Goal: Task Accomplishment & Management: Complete application form

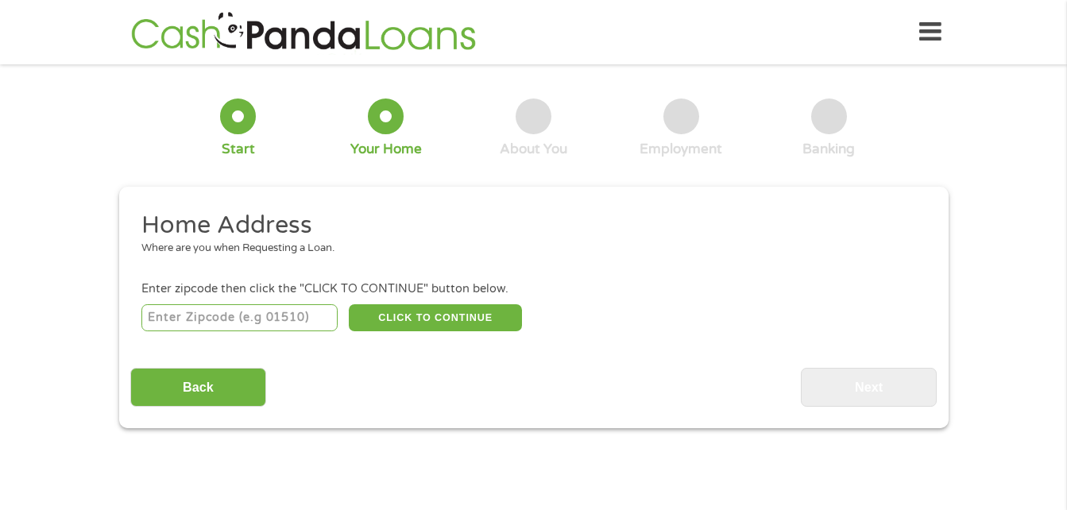
click at [297, 313] on input "number" at bounding box center [239, 317] width 196 height 27
type input "39759"
click at [444, 326] on button "CLICK TO CONTINUE" at bounding box center [435, 317] width 173 height 27
type input "39759"
type input "[GEOGRAPHIC_DATA]"
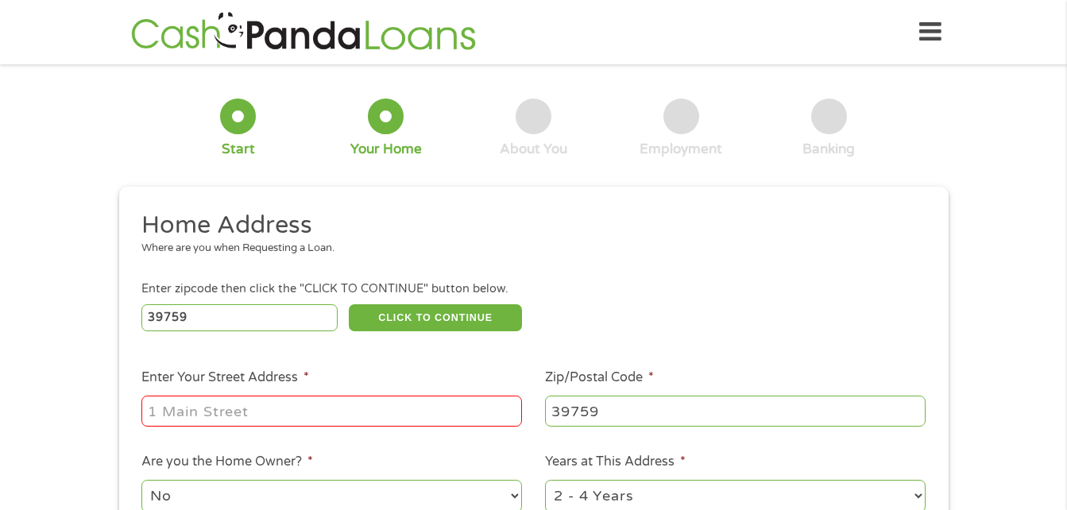
click at [475, 414] on input "Enter Your Street Address *" at bounding box center [331, 411] width 381 height 30
type input "[STREET_ADDRESS]"
click at [1024, 415] on div "1 Start 2 Your Home 3 About You 4 Employment 5 Banking 6 This field is hidden w…" at bounding box center [533, 396] width 1067 height 640
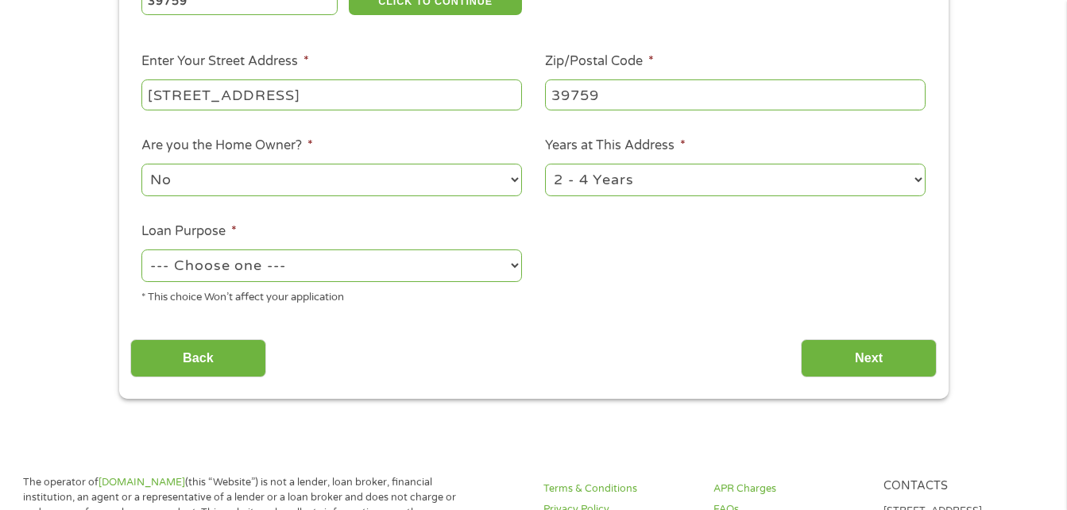
scroll to position [318, 0]
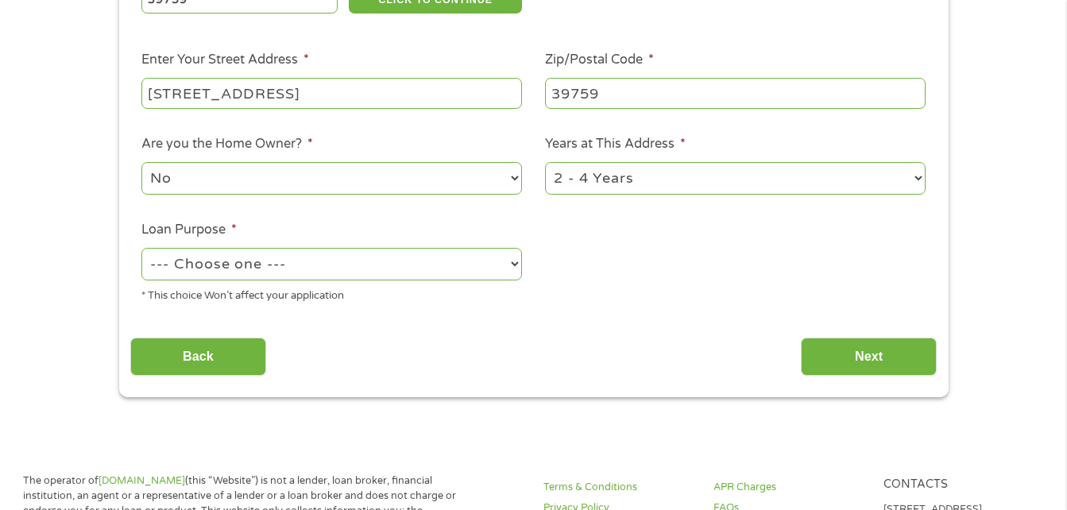
click at [500, 274] on select "--- Choose one --- Pay Bills Debt Consolidation Home Improvement Major Purchase…" at bounding box center [331, 264] width 381 height 33
select select "homeimprovement"
click at [141, 248] on select "--- Choose one --- Pay Bills Debt Consolidation Home Improvement Major Purchase…" at bounding box center [331, 264] width 381 height 33
click at [529, 319] on div "Home Address Where are you when Requesting a Loan. Enter zipcode then click the…" at bounding box center [533, 134] width 807 height 485
click at [858, 347] on input "Next" at bounding box center [869, 357] width 136 height 39
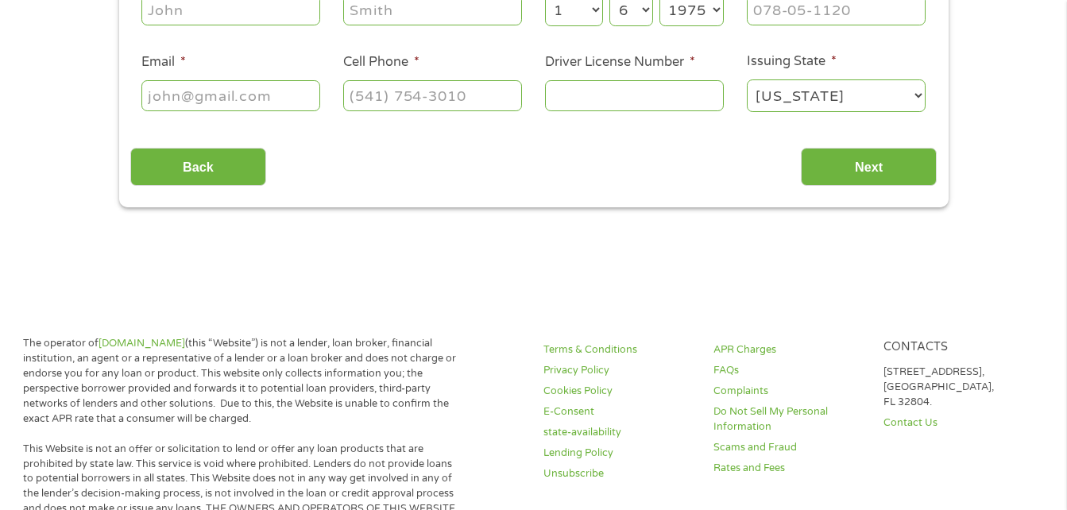
scroll to position [0, 0]
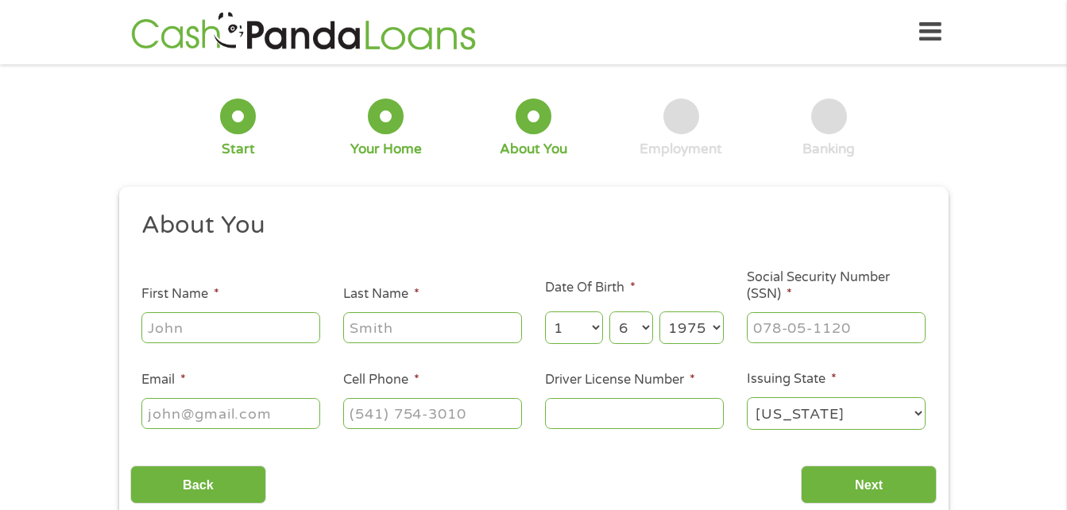
click at [298, 330] on input "First Name *" at bounding box center [230, 327] width 179 height 30
type input "[PERSON_NAME]"
type input "[EMAIL_ADDRESS][DOMAIN_NAME]"
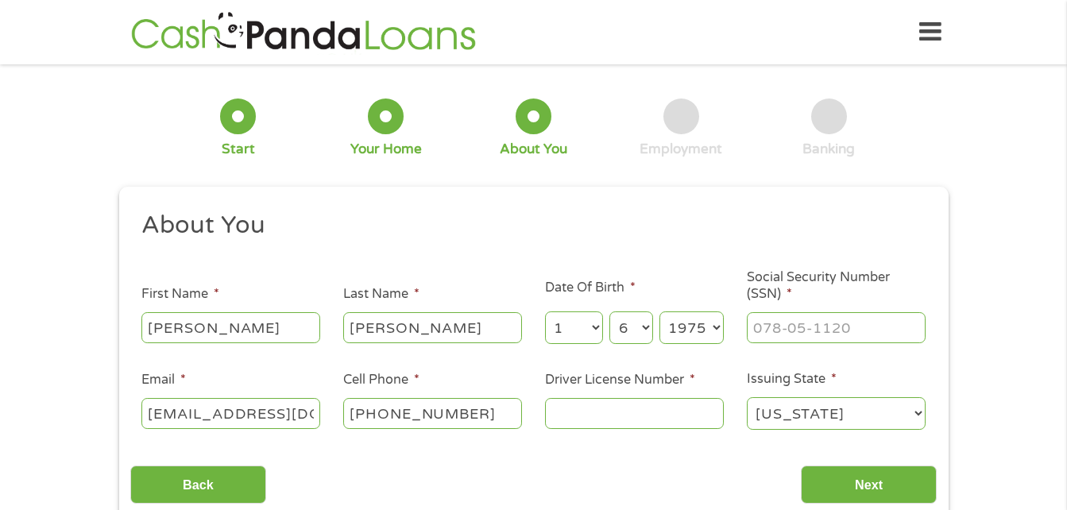
click at [490, 421] on input "[PHONE_NUMBER]" at bounding box center [432, 413] width 179 height 30
click at [469, 412] on input "[PHONE_NUMBER]" at bounding box center [432, 413] width 179 height 30
click at [461, 412] on input "[PHONE_NUMBER]" at bounding box center [432, 413] width 179 height 30
click at [487, 405] on input "[PHONE_NUMBER]" at bounding box center [432, 413] width 179 height 30
type input "[PHONE_NUMBER]"
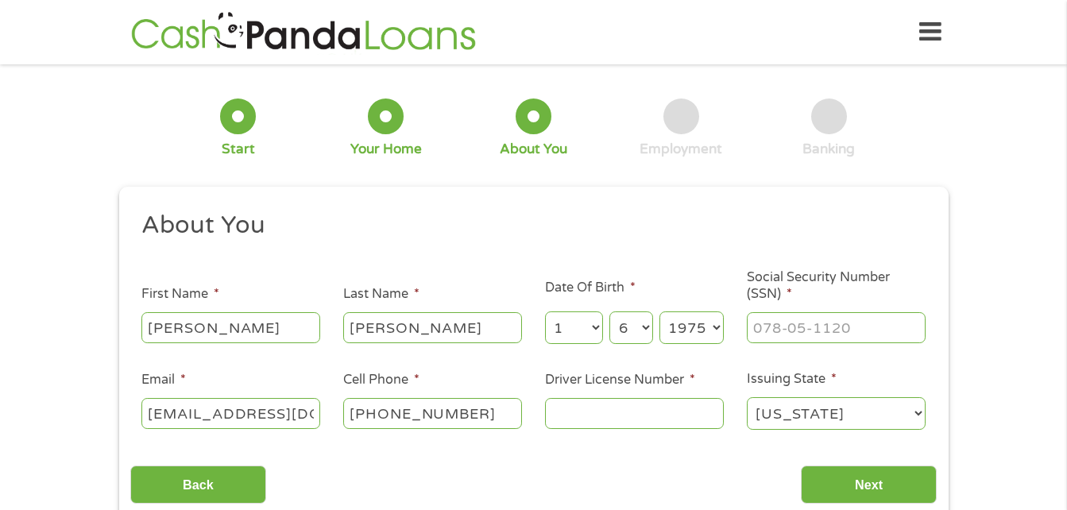
click at [668, 426] on input "Driver License Number *" at bounding box center [634, 413] width 179 height 30
type input "848923684"
click at [660, 477] on div "Back Next" at bounding box center [533, 479] width 807 height 50
click at [783, 329] on input "___-__-____" at bounding box center [836, 327] width 179 height 30
type input "355-64-8584"
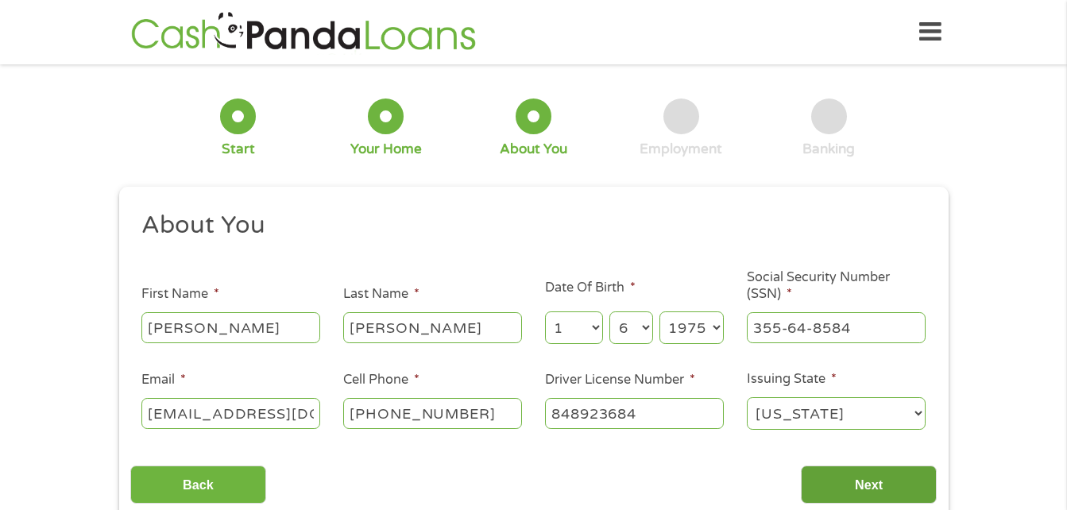
click at [870, 480] on input "Next" at bounding box center [869, 485] width 136 height 39
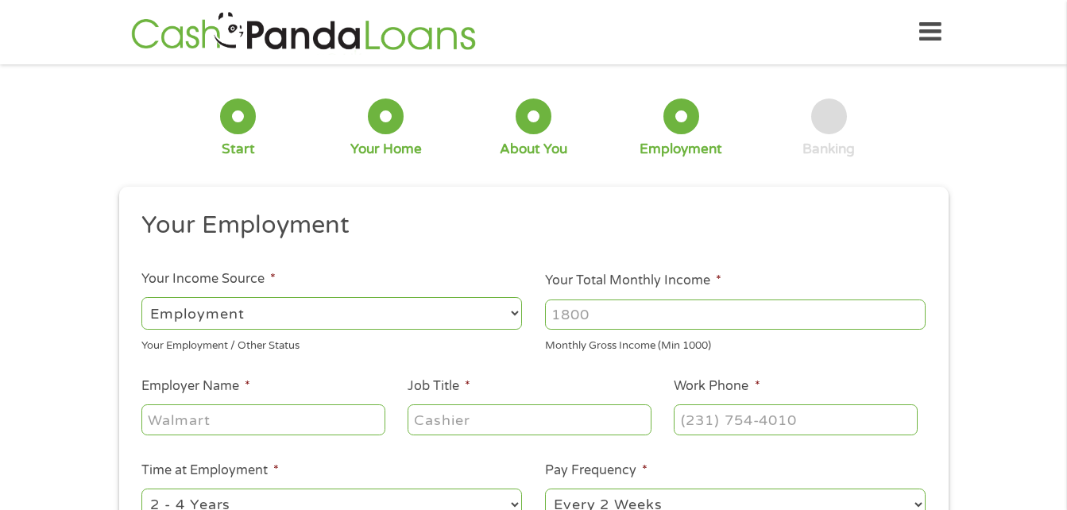
scroll to position [6, 6]
click at [479, 300] on select "--- Choose one --- Employment [DEMOGRAPHIC_DATA] Benefits" at bounding box center [331, 313] width 381 height 33
click at [141, 297] on select "--- Choose one --- Employment [DEMOGRAPHIC_DATA] Benefits" at bounding box center [331, 313] width 381 height 33
click at [591, 324] on input "Your Total Monthly Income *" at bounding box center [735, 315] width 381 height 30
type input "2500"
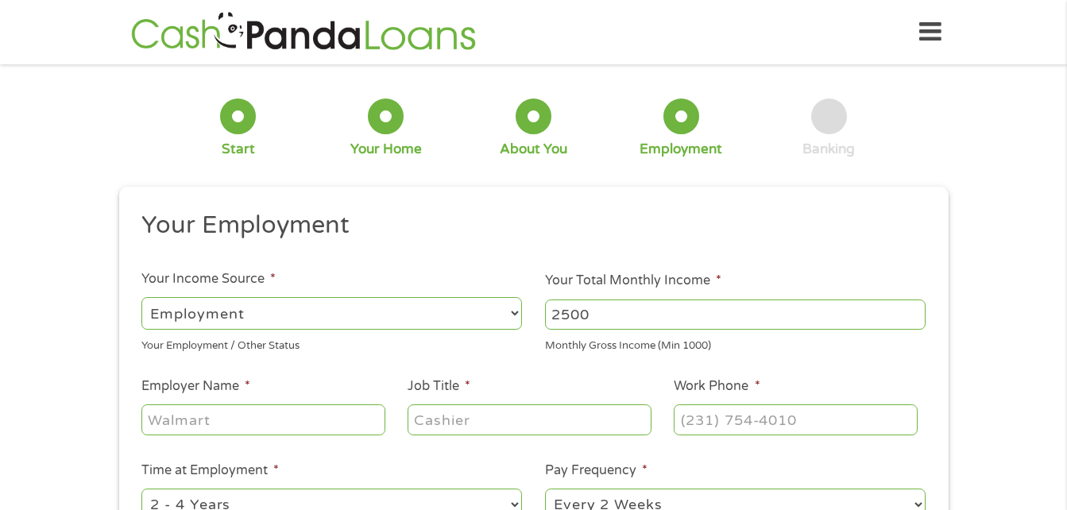
click at [336, 430] on input "Employer Name *" at bounding box center [262, 420] width 243 height 30
type input "proof of the pudding"
click at [478, 430] on input "Job Title *" at bounding box center [529, 420] width 243 height 30
type input "dishwasher"
click at [711, 402] on div at bounding box center [795, 420] width 243 height 37
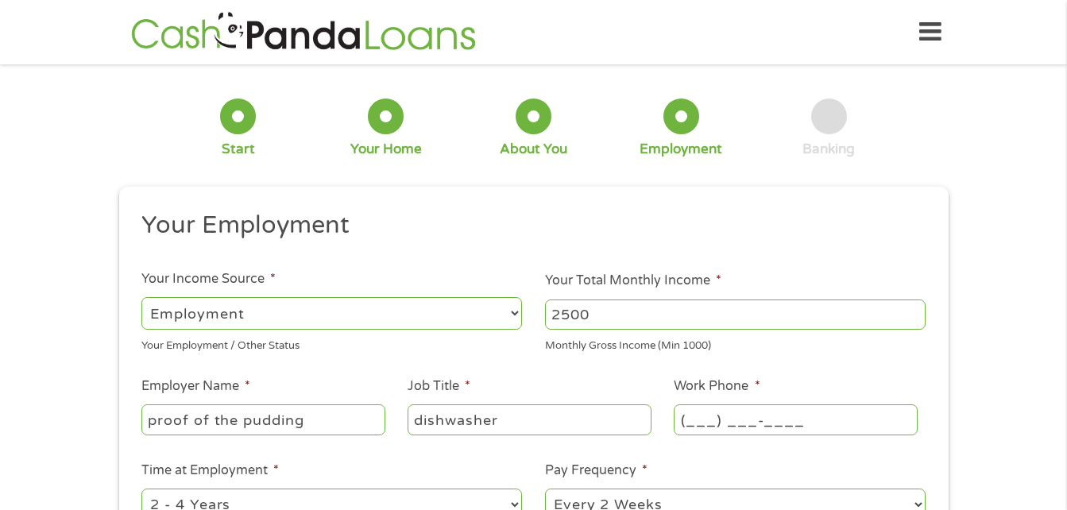
click at [707, 427] on input "(___) ___-____" at bounding box center [795, 420] width 243 height 30
type input "(404) ___-____"
type input "[PHONE_NUMBER]"
click at [998, 490] on div "1 Start 2 Your Home 3 About You 4 Employment 5 Banking 6 This field is hidden w…" at bounding box center [533, 389] width 1067 height 627
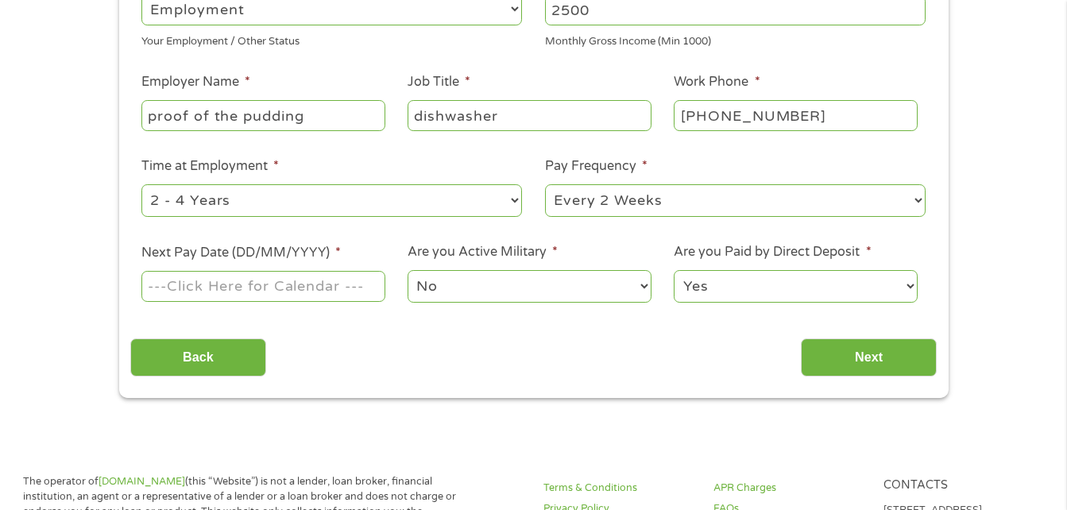
scroll to position [318, 0]
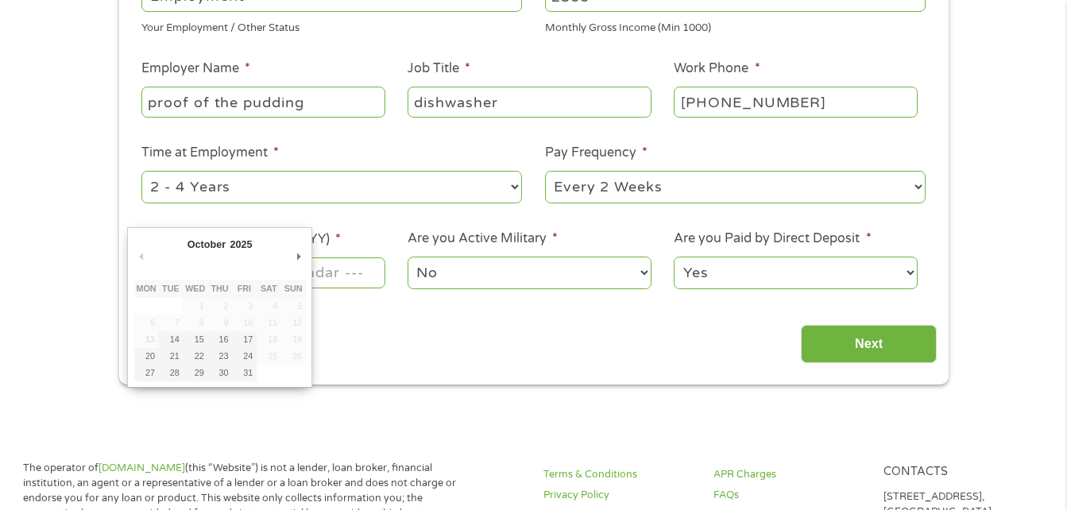
click at [343, 282] on input "Next Pay Date (DD/MM/YYYY) *" at bounding box center [262, 273] width 243 height 30
type input "[DATE]"
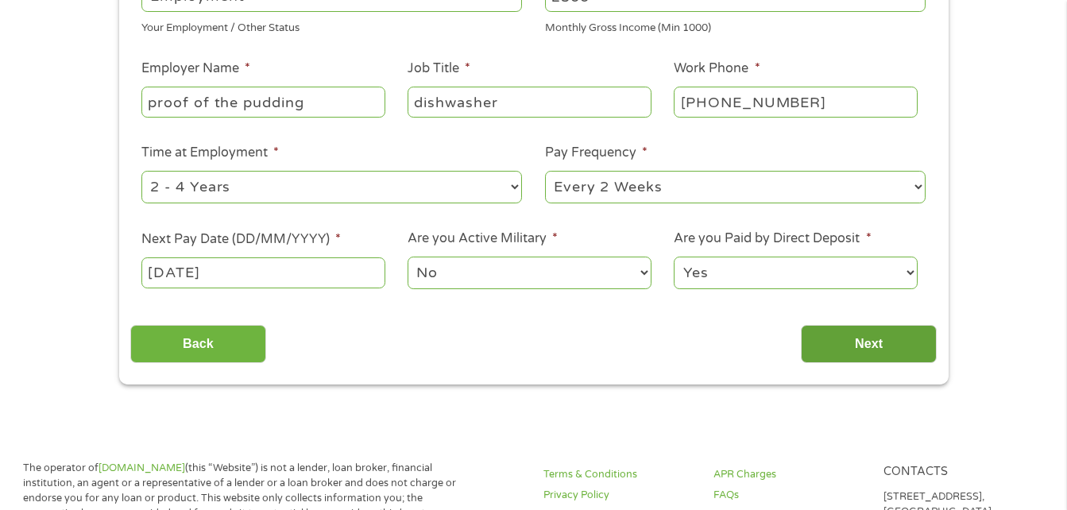
click at [838, 338] on input "Next" at bounding box center [869, 344] width 136 height 39
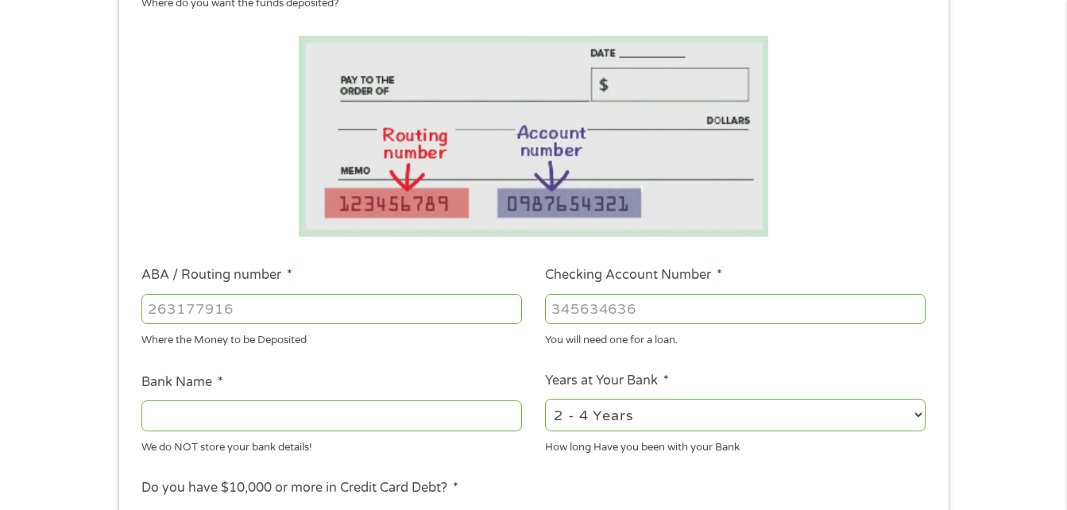
scroll to position [254, 0]
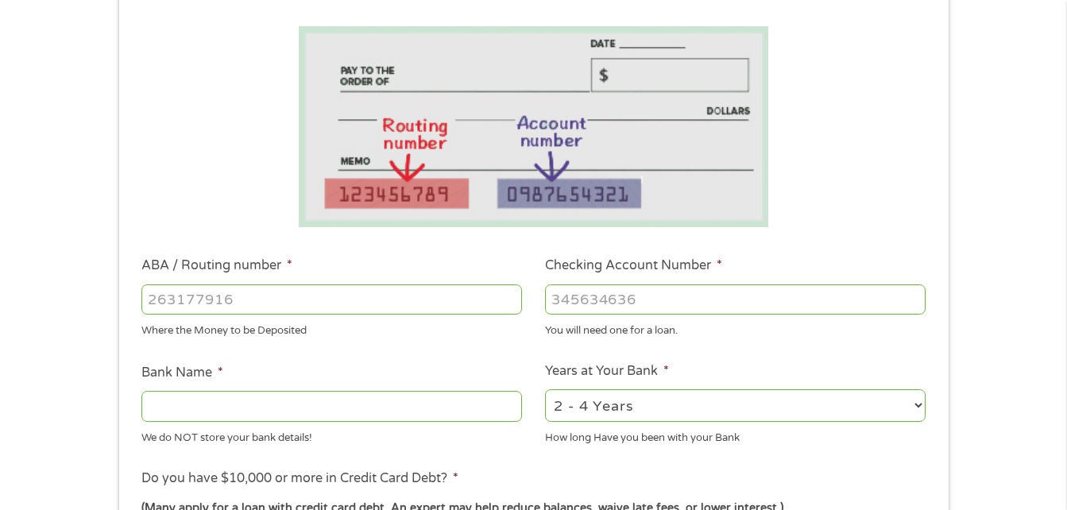
drag, startPoint x: 420, startPoint y: 299, endPoint x: 455, endPoint y: 385, distance: 93.4
click at [455, 385] on ul "Bank Information Where do you want the funds deposited? ABA / Routing number * …" at bounding box center [533, 351] width 807 height 792
type input "103100195"
type input "CENTRAL NATIONAL BANK TRUST"
type input "103100195"
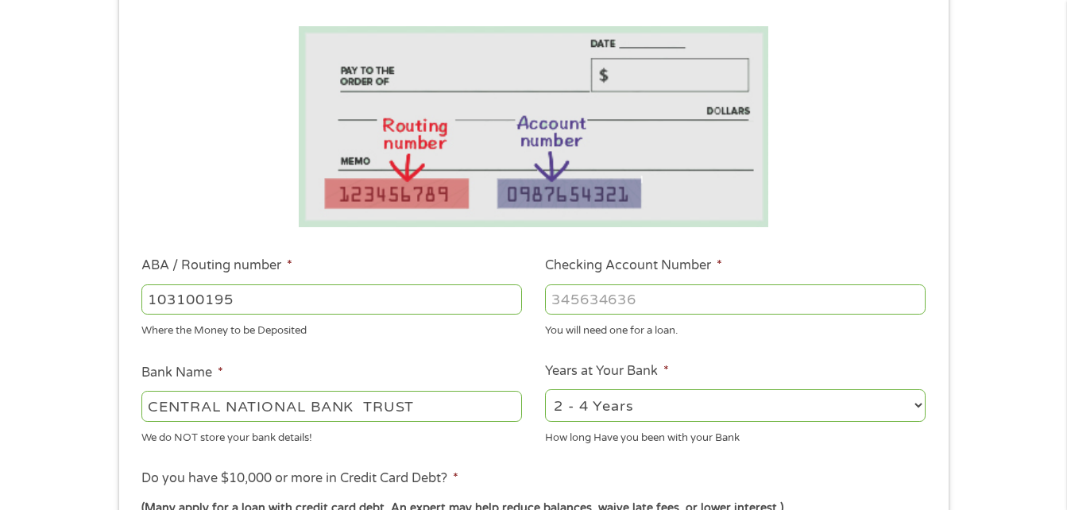
type input "[CREDIT_CARD_NUMBER]"
click at [508, 343] on ul "Bank Information Where do you want the funds deposited? ABA / Routing number * …" at bounding box center [533, 351] width 807 height 792
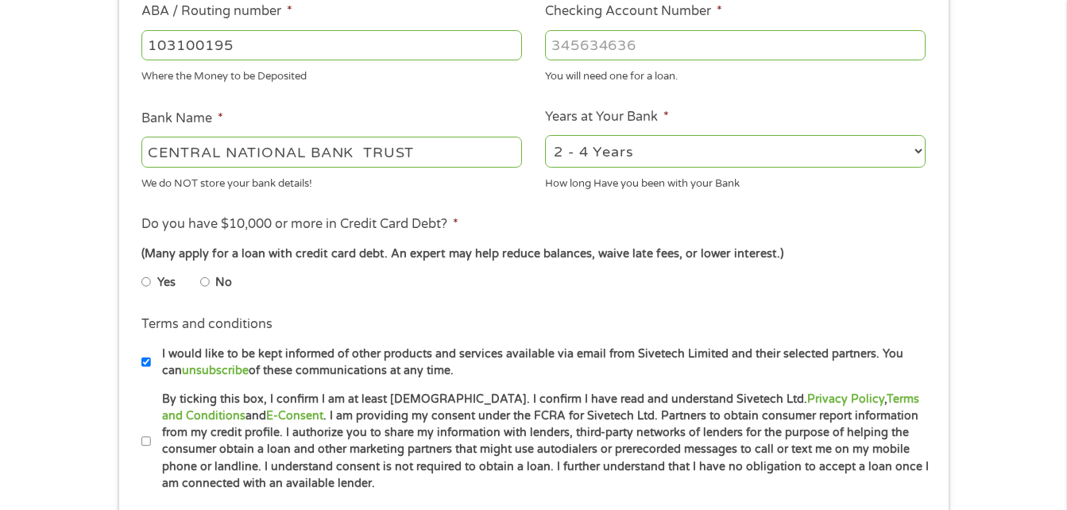
scroll to position [540, 0]
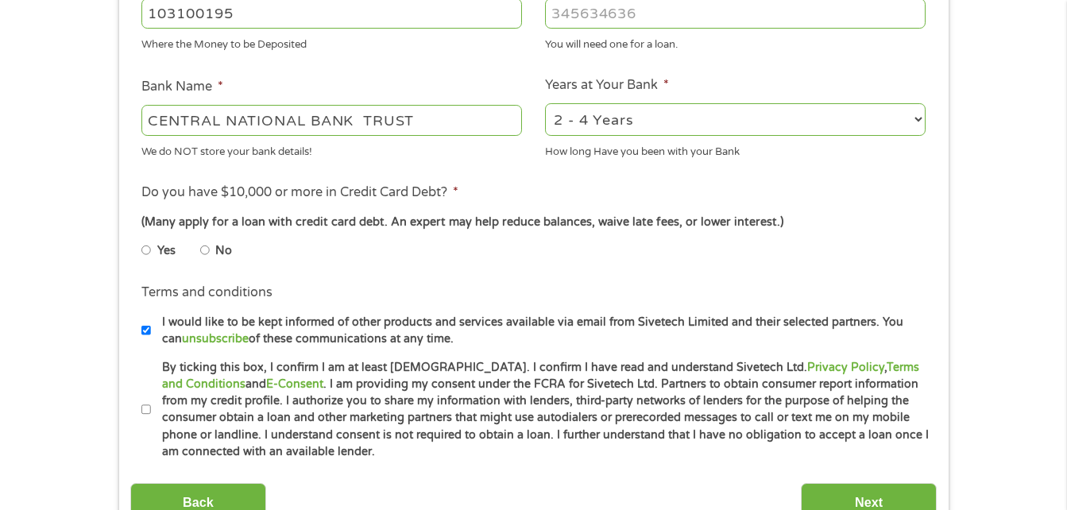
click at [204, 248] on input "No" at bounding box center [205, 250] width 10 height 25
radio input "true"
click at [275, 277] on ul "Bank Information Where do you want the funds deposited? ABA / Routing number * …" at bounding box center [533, 65] width 807 height 792
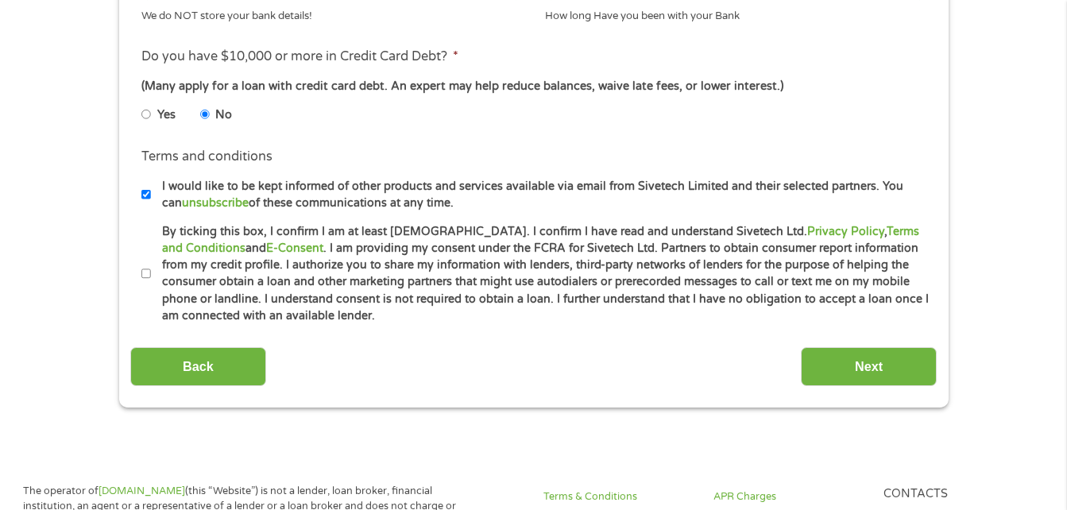
scroll to position [699, 0]
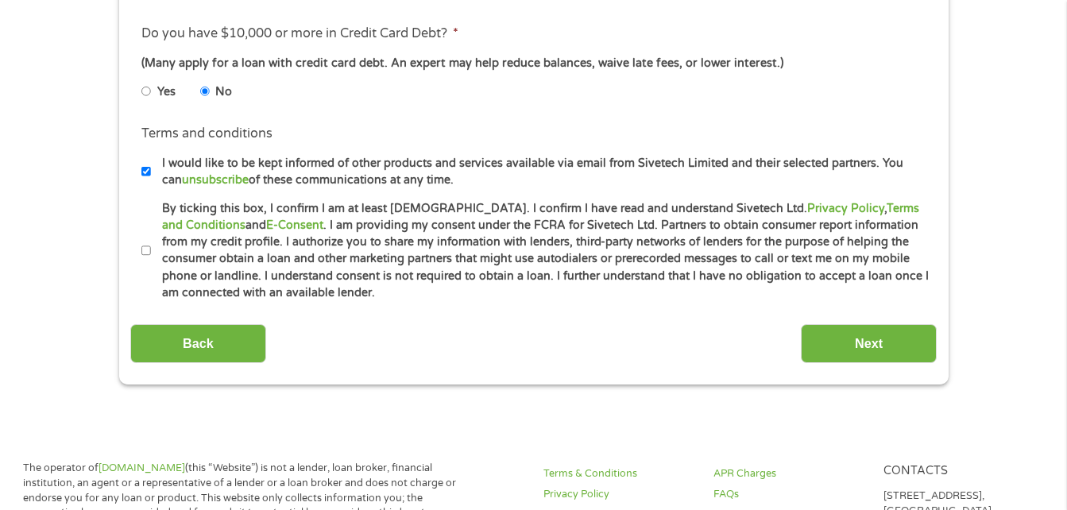
click at [148, 169] on input "I would like to be kept informed of other products and services available via e…" at bounding box center [146, 171] width 10 height 25
checkbox input "false"
click at [149, 250] on input "By ticking this box, I confirm I am at least [DEMOGRAPHIC_DATA]. I confirm I ha…" at bounding box center [146, 250] width 10 height 25
checkbox input "true"
click at [868, 338] on input "Next" at bounding box center [869, 343] width 136 height 39
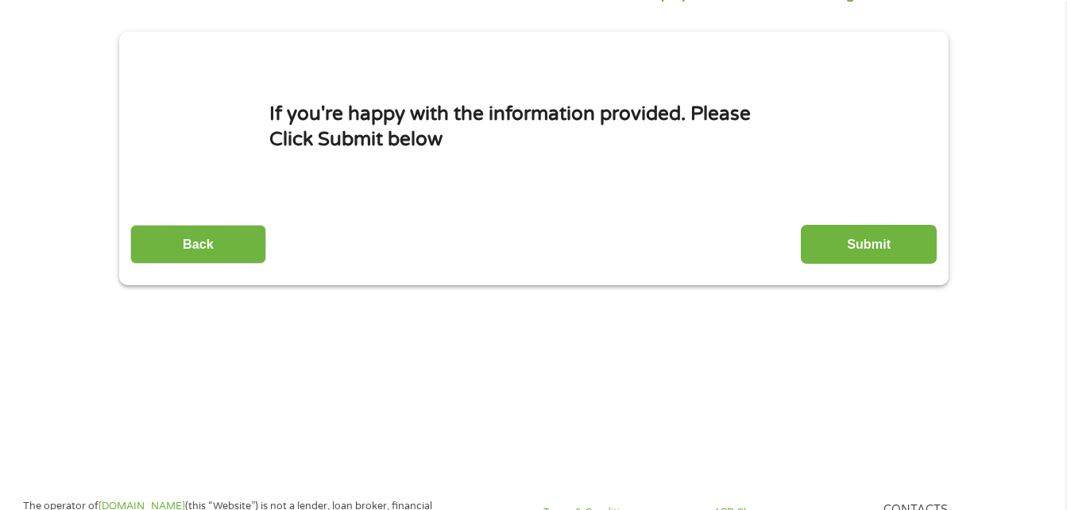
scroll to position [0, 0]
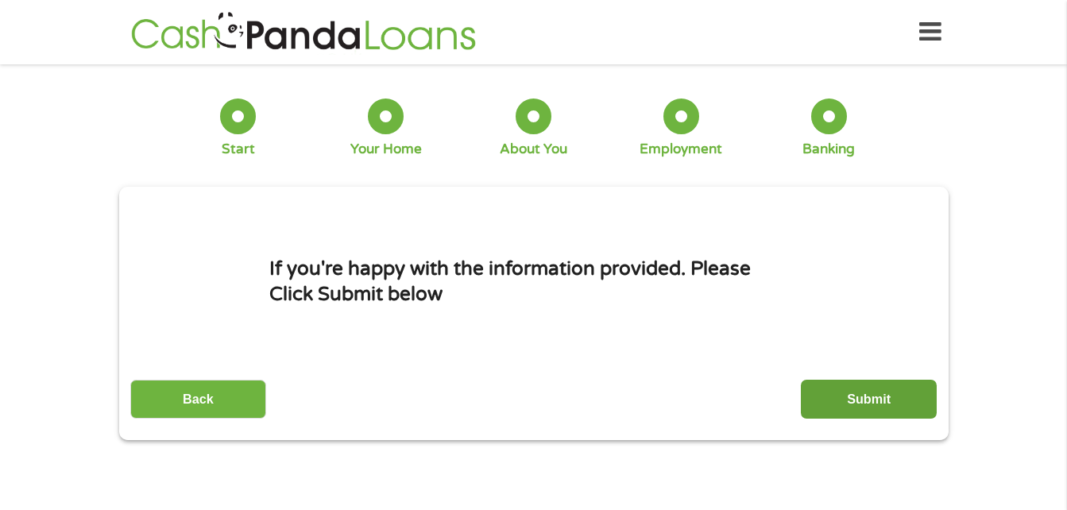
click at [879, 406] on input "Submit" at bounding box center [869, 399] width 136 height 39
